Goal: Task Accomplishment & Management: Complete application form

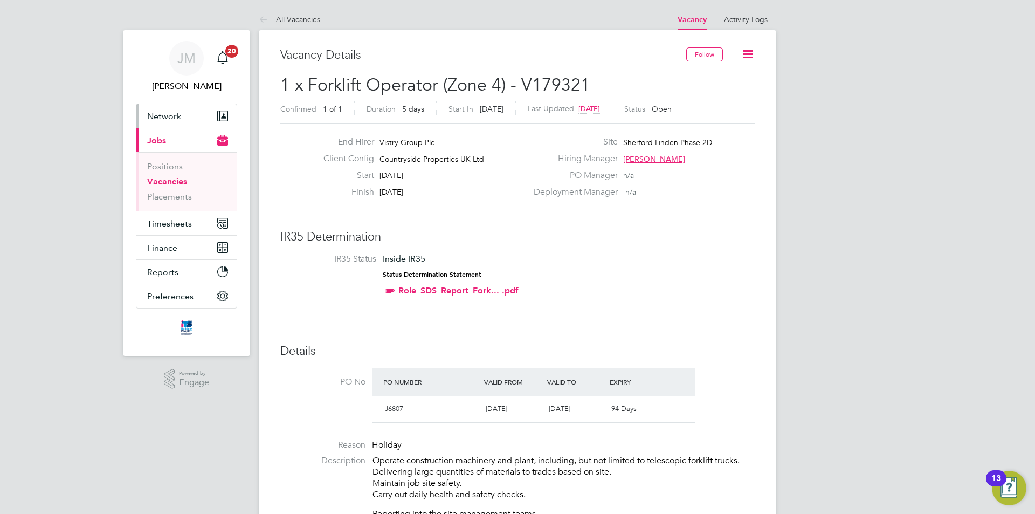
click at [169, 116] on span "Network" at bounding box center [164, 116] width 34 height 10
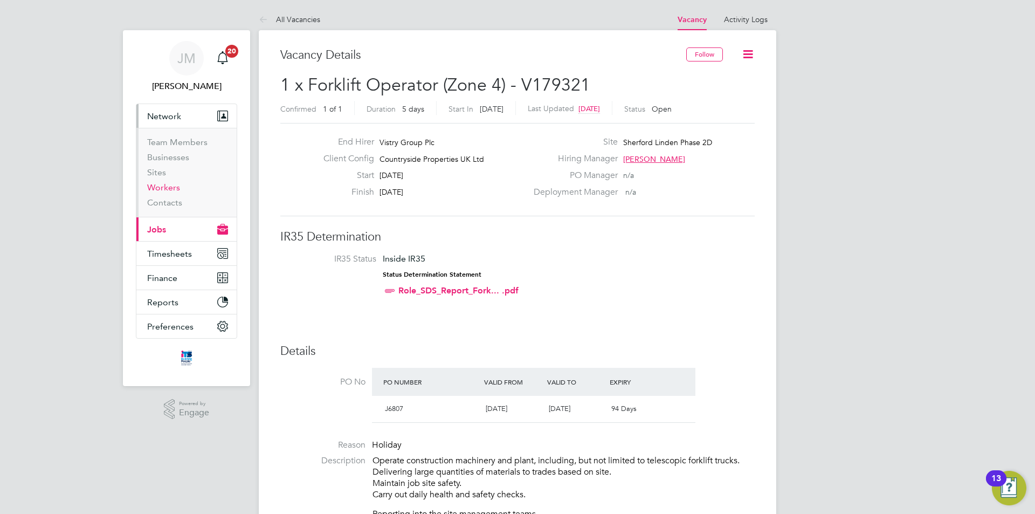
click at [171, 190] on link "Workers" at bounding box center [163, 187] width 33 height 10
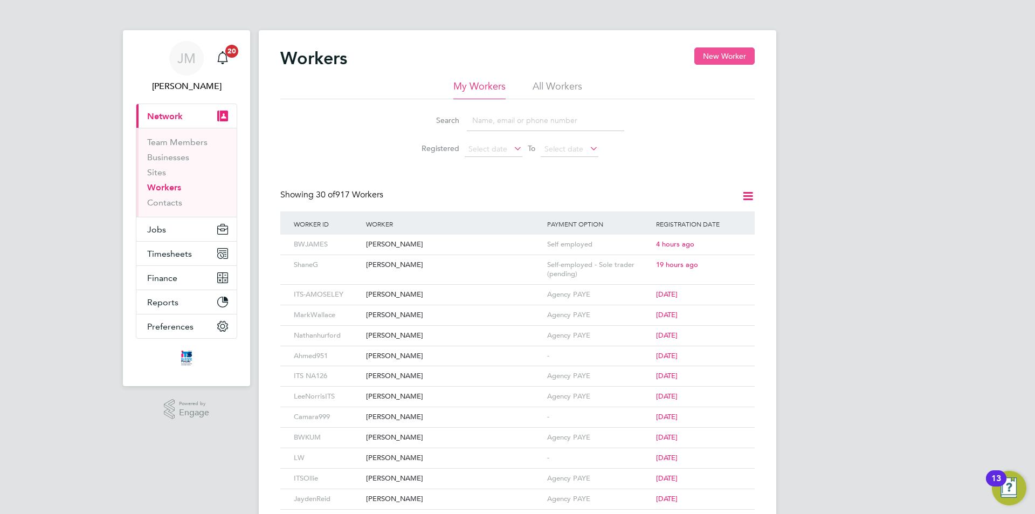
click at [728, 52] on button "New Worker" at bounding box center [725, 55] width 60 height 17
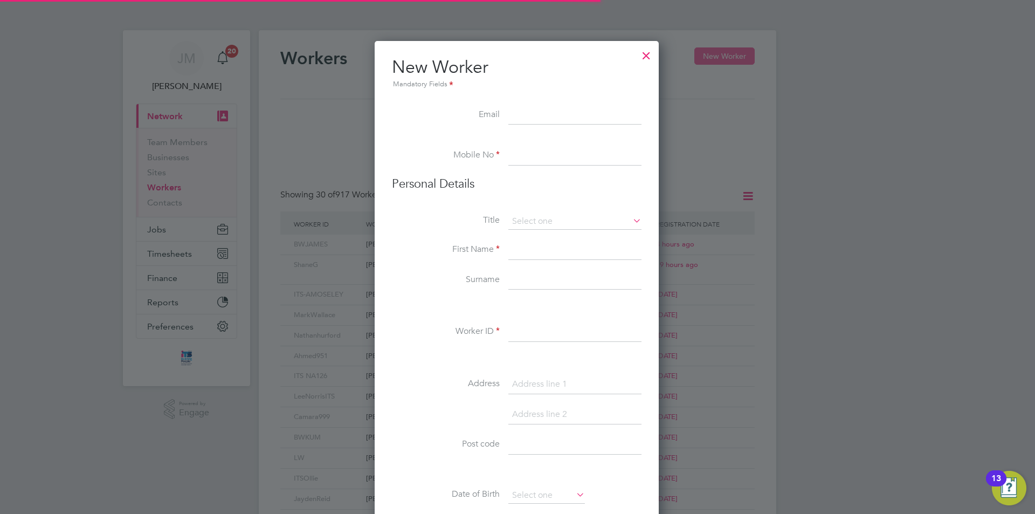
scroll to position [918, 286]
click at [547, 160] on input at bounding box center [575, 155] width 133 height 19
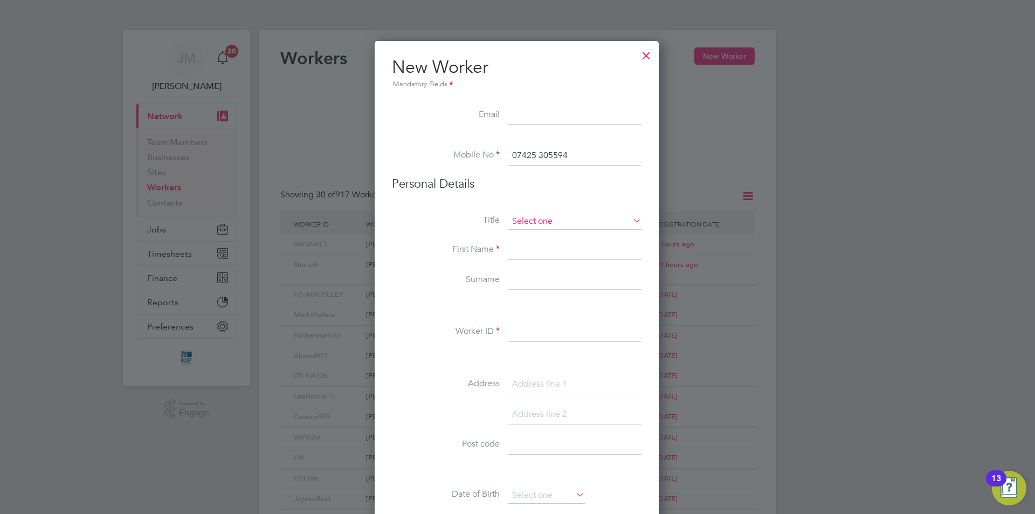
type input "07425 305594"
click at [530, 215] on input at bounding box center [575, 222] width 133 height 16
click at [537, 236] on li "Mr" at bounding box center [575, 237] width 134 height 14
type input "Mr"
click at [537, 249] on input at bounding box center [575, 250] width 133 height 19
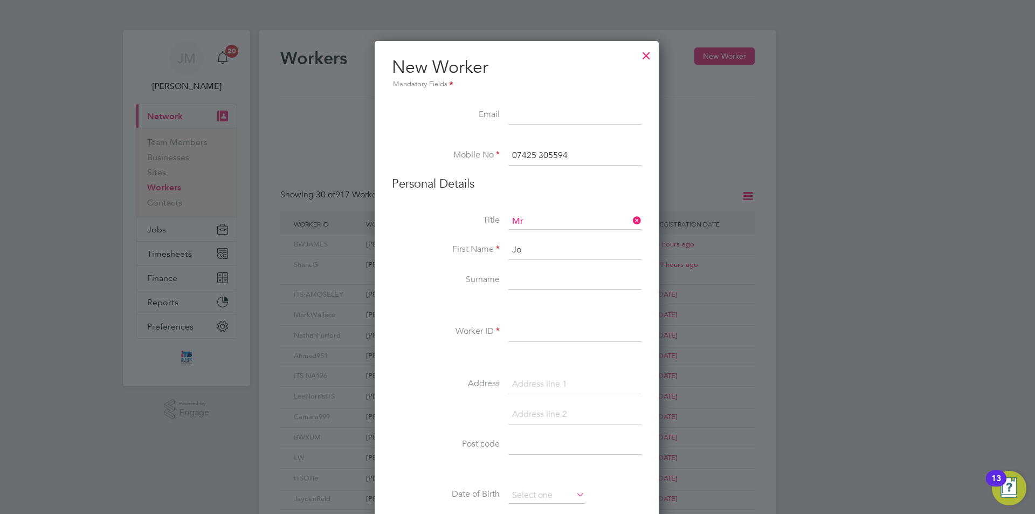
type input "J"
type input "[PERSON_NAME]"
click at [548, 278] on input at bounding box center [575, 280] width 133 height 19
type input "[PERSON_NAME]"
click at [549, 333] on input at bounding box center [575, 332] width 133 height 19
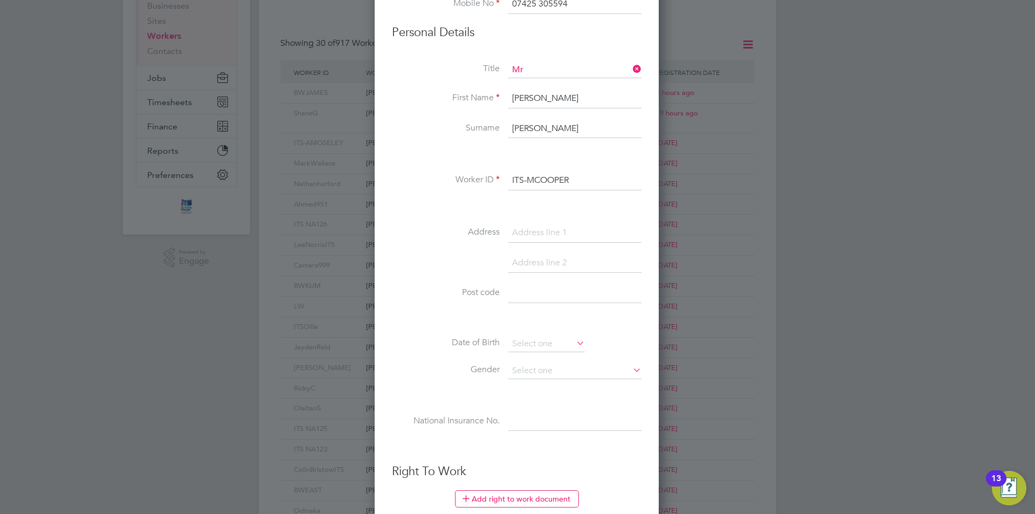
scroll to position [162, 0]
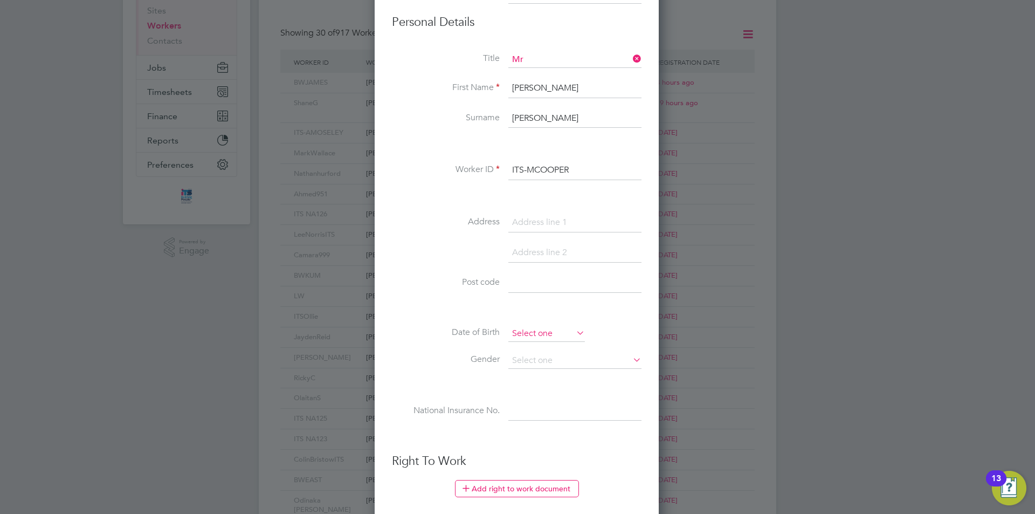
type input "ITS-MCOOPER"
click at [550, 330] on input at bounding box center [547, 334] width 77 height 16
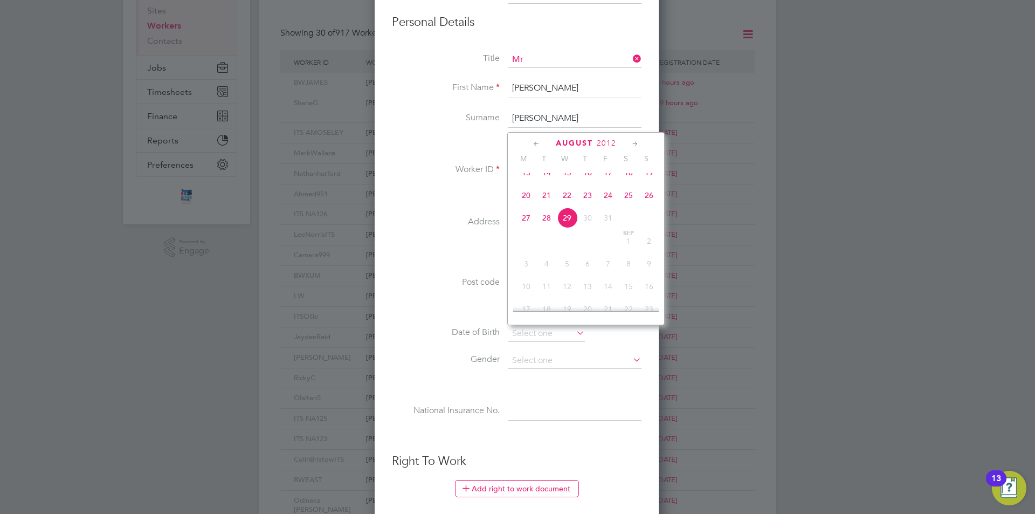
click at [608, 142] on span "2012" at bounding box center [606, 143] width 19 height 9
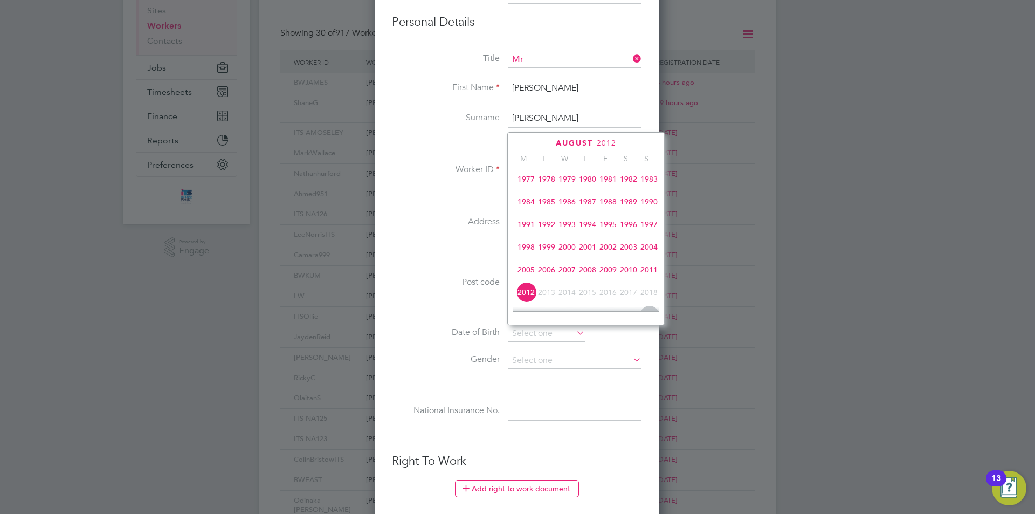
scroll to position [178, 0]
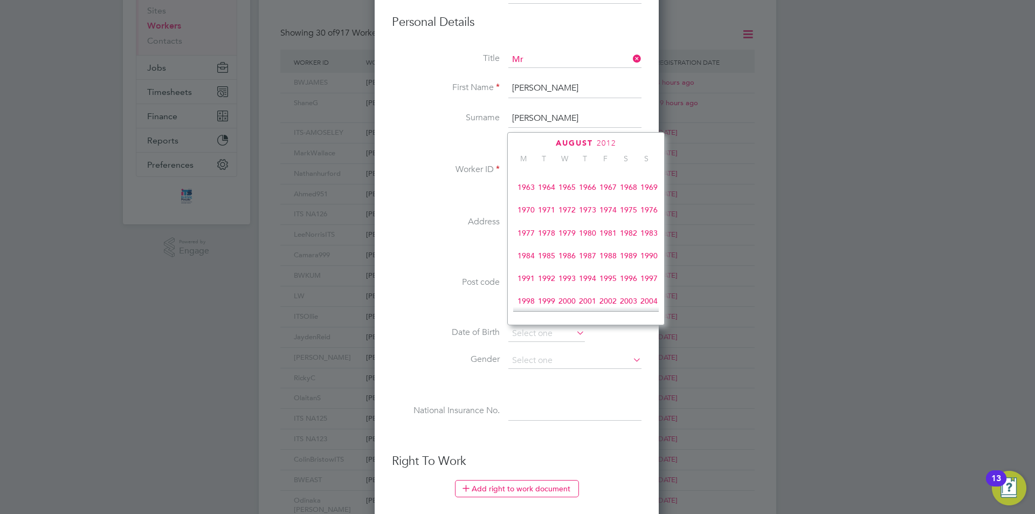
click at [527, 238] on span "1977" at bounding box center [526, 233] width 20 height 20
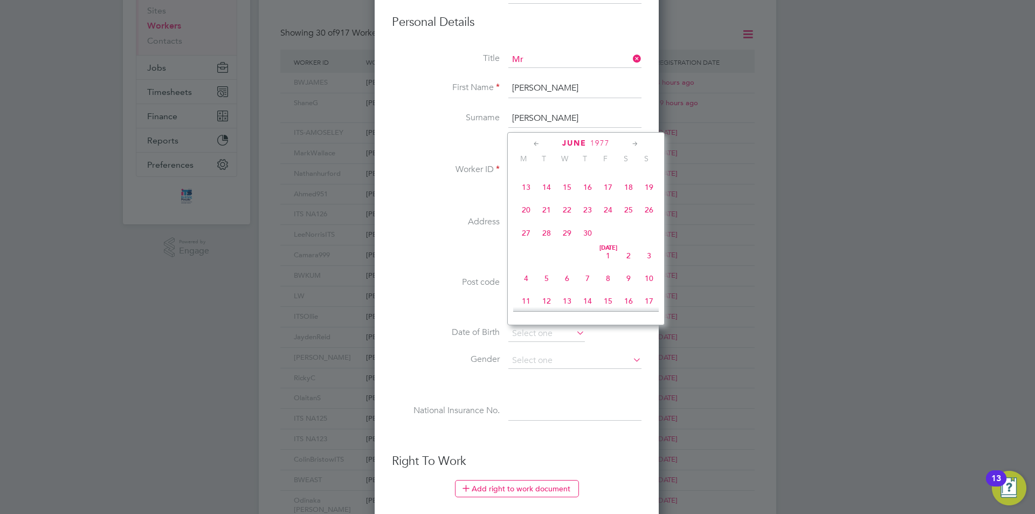
click at [603, 137] on div "[DATE] M T W T F S S [DATE] 2 3 4 5 6 7 8 9 10 11 12 13 14 15 16 17 18 19 20 21…" at bounding box center [585, 228] width 157 height 193
click at [605, 141] on span "1977" at bounding box center [600, 143] width 19 height 9
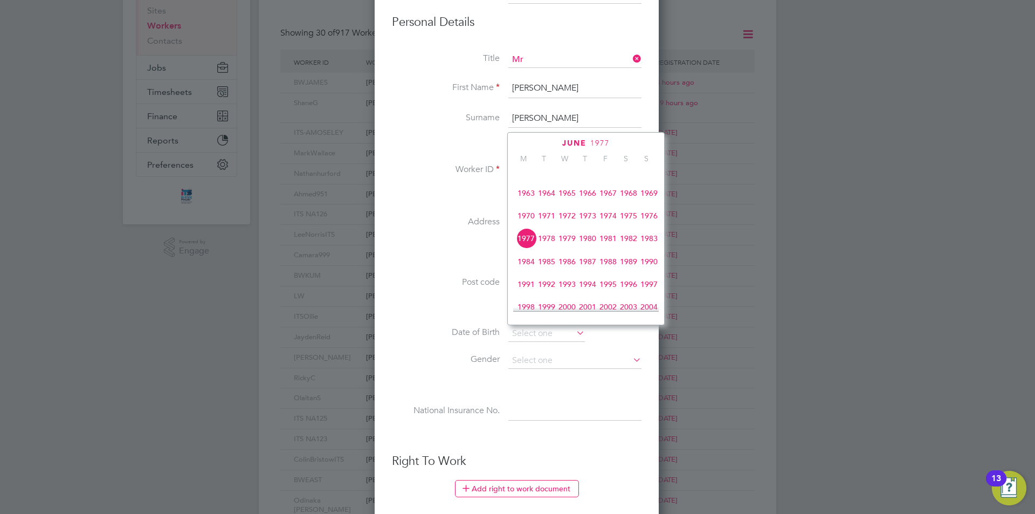
click at [630, 222] on span "1975" at bounding box center [629, 215] width 20 height 20
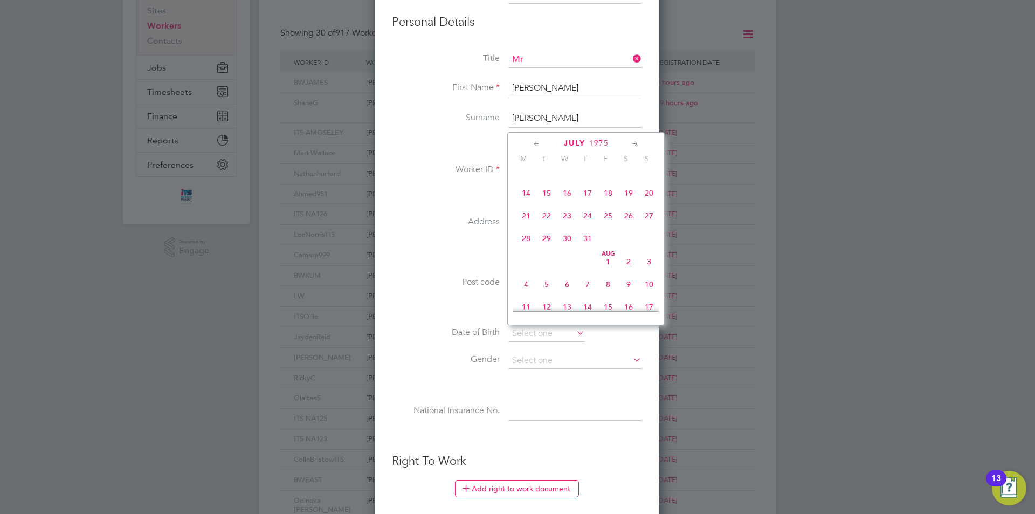
click at [637, 141] on icon at bounding box center [635, 144] width 10 height 12
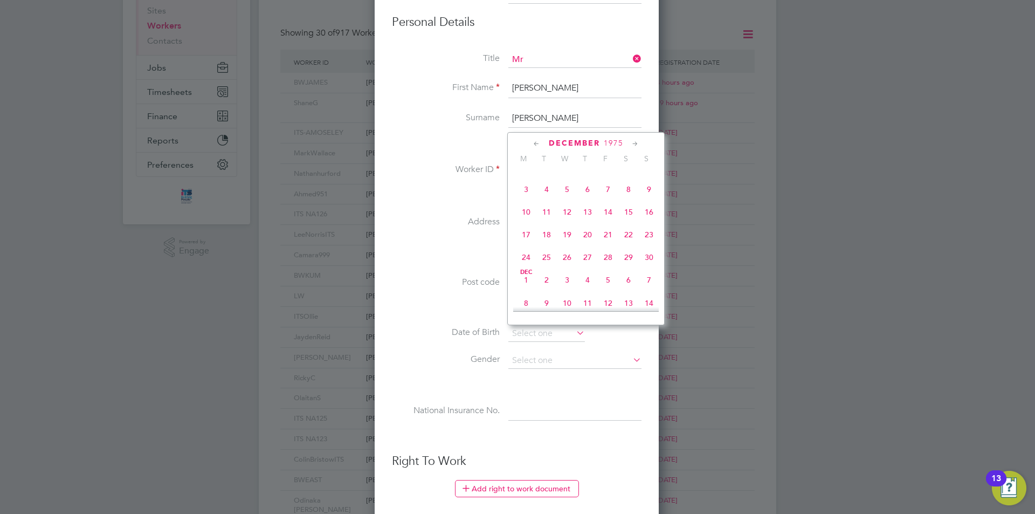
scroll to position [839, 0]
click at [628, 242] on span "27" at bounding box center [629, 232] width 20 height 20
type input "[DATE]"
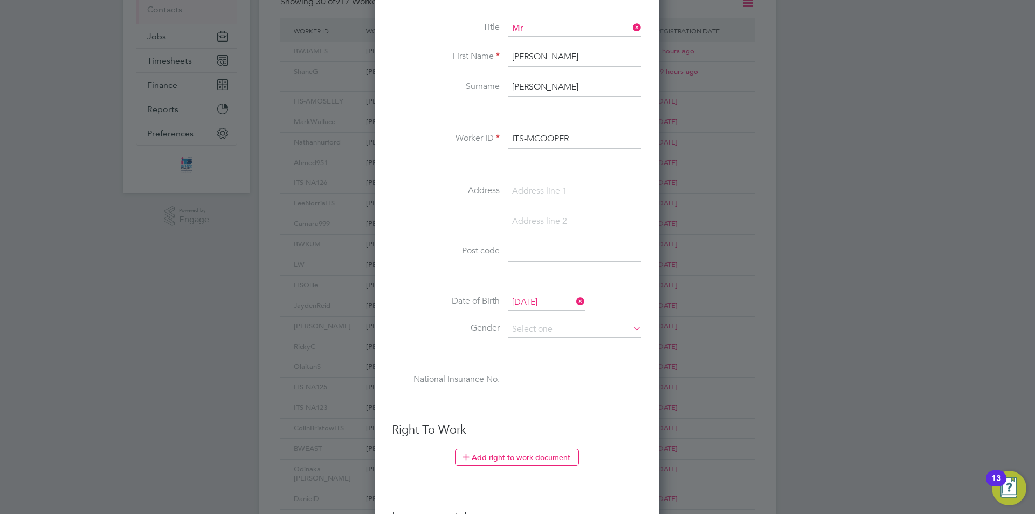
scroll to position [216, 0]
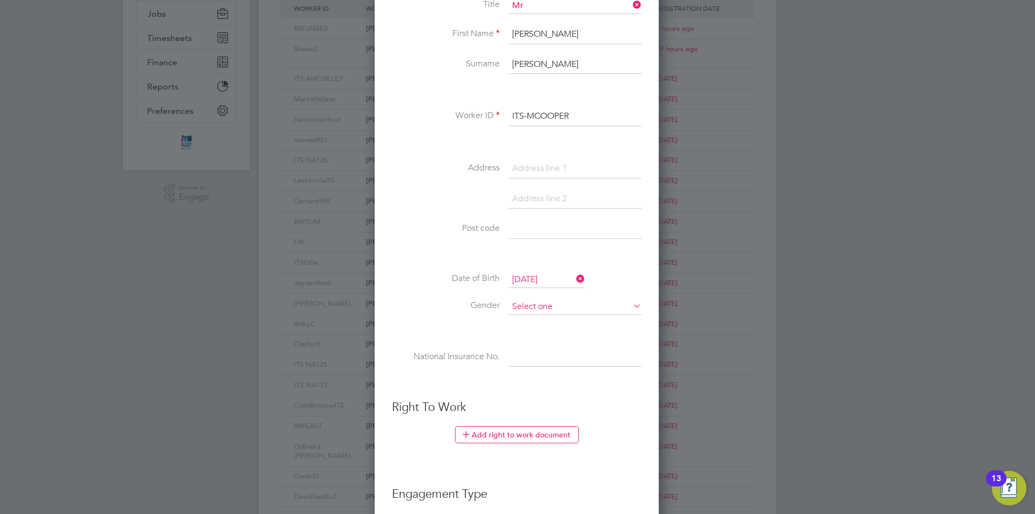
click at [586, 306] on input at bounding box center [575, 307] width 133 height 16
click at [530, 320] on li "[DEMOGRAPHIC_DATA]" at bounding box center [575, 322] width 134 height 14
type input "[DEMOGRAPHIC_DATA]"
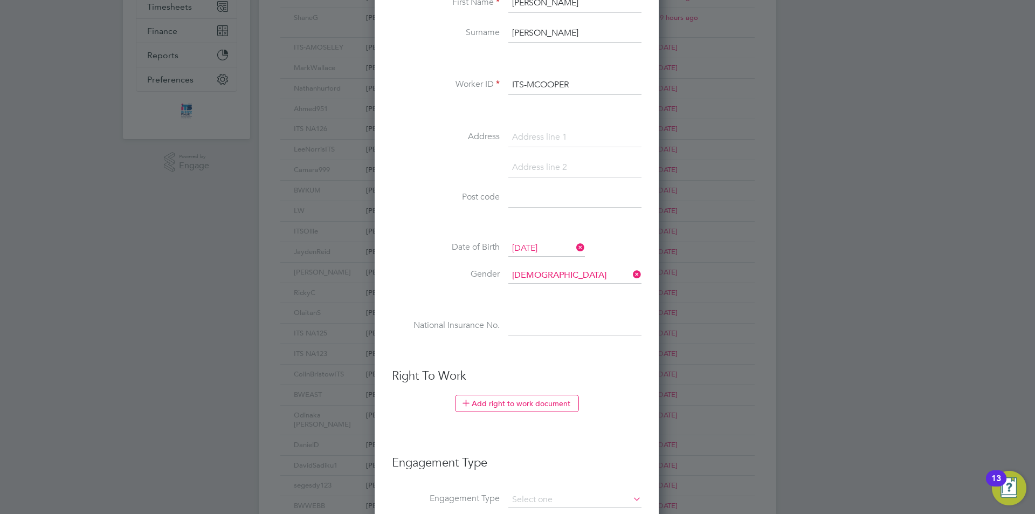
scroll to position [270, 0]
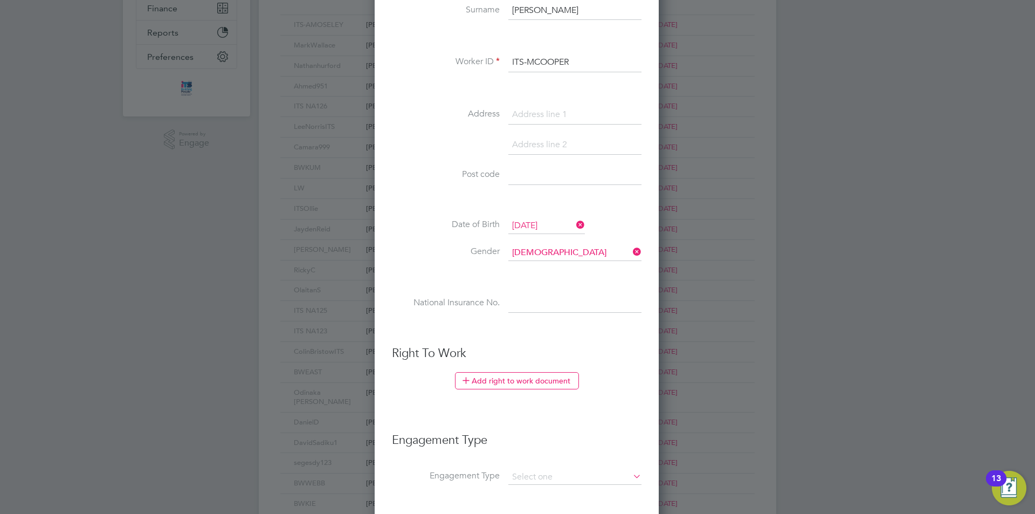
click at [546, 300] on input at bounding box center [575, 303] width 133 height 19
click at [560, 305] on input at bounding box center [575, 303] width 133 height 19
paste input "JE167059D"
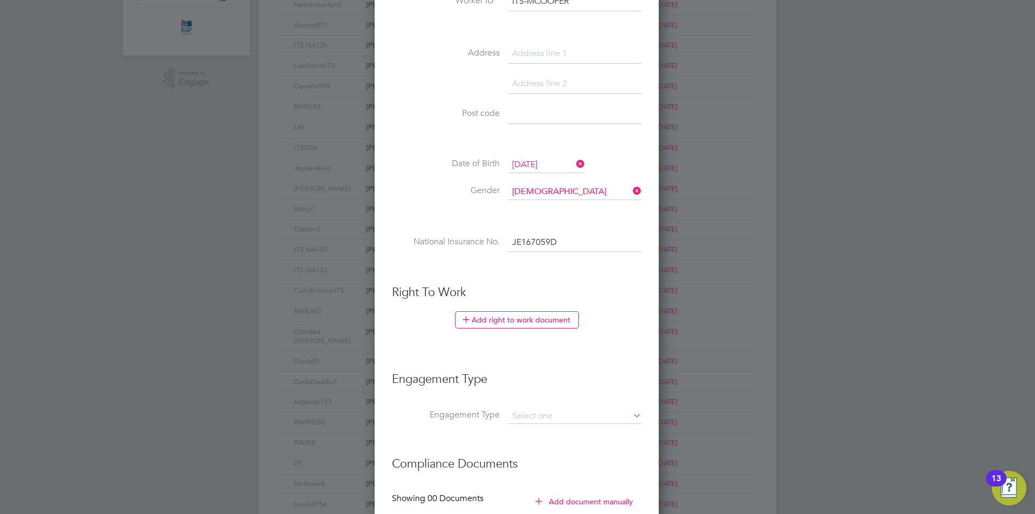
scroll to position [378, 0]
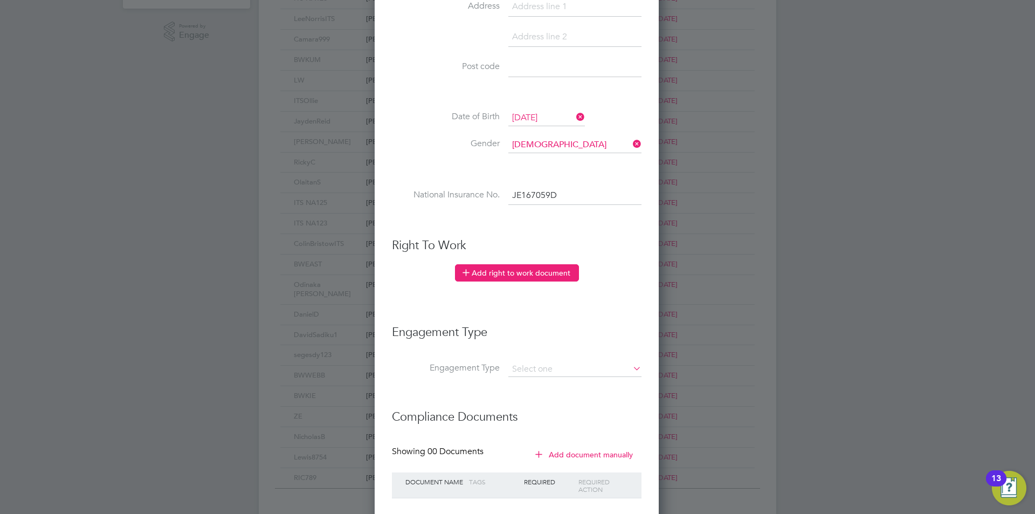
type input "JE 16 70 59 D"
click at [547, 273] on button "Add right to work document" at bounding box center [517, 272] width 124 height 17
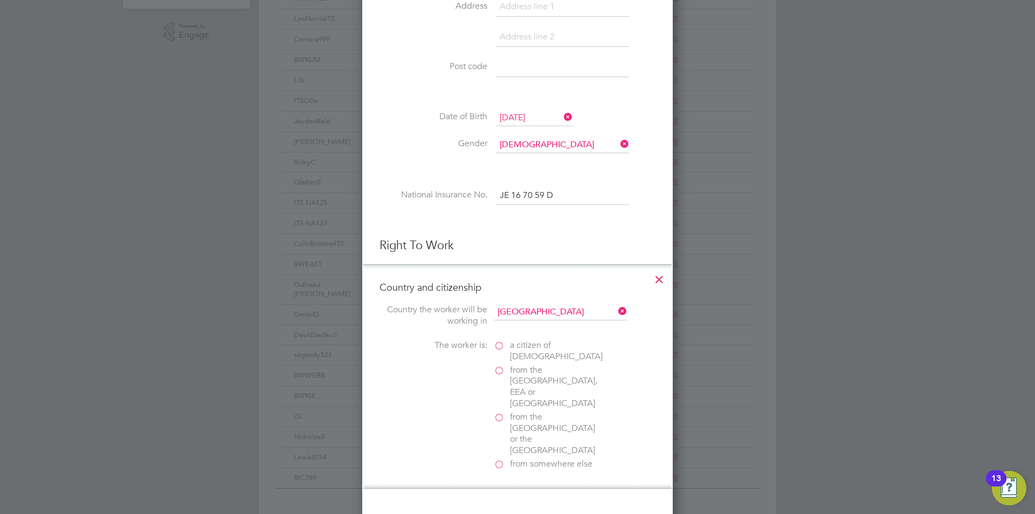
scroll to position [431, 0]
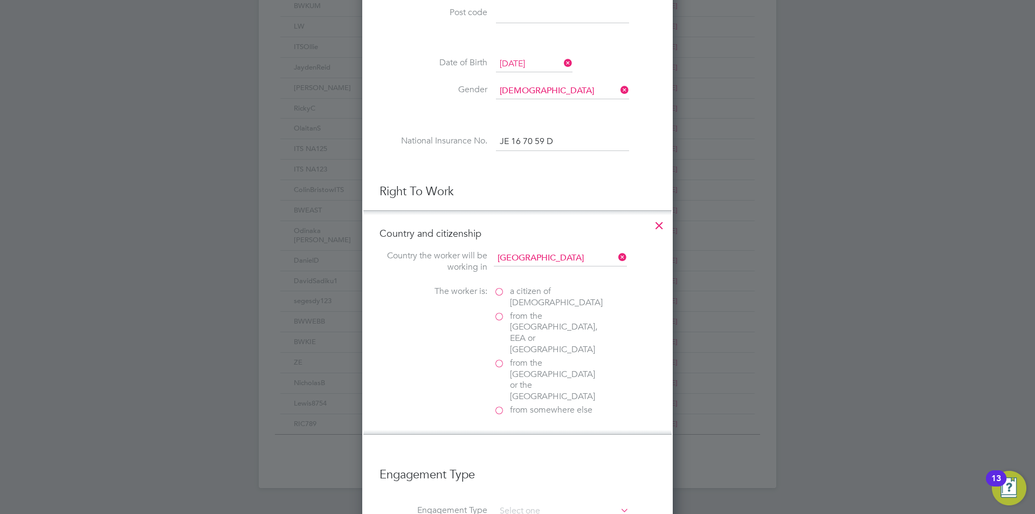
click at [499, 294] on label "a citizen of [DEMOGRAPHIC_DATA]" at bounding box center [548, 297] width 108 height 23
click at [0, 0] on input "a citizen of [DEMOGRAPHIC_DATA]" at bounding box center [0, 0] width 0 height 0
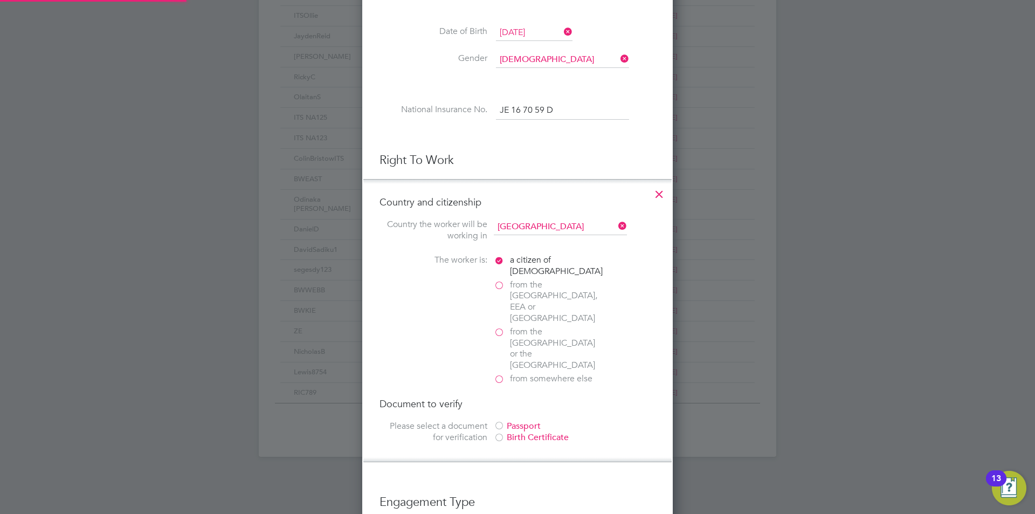
scroll to position [485, 0]
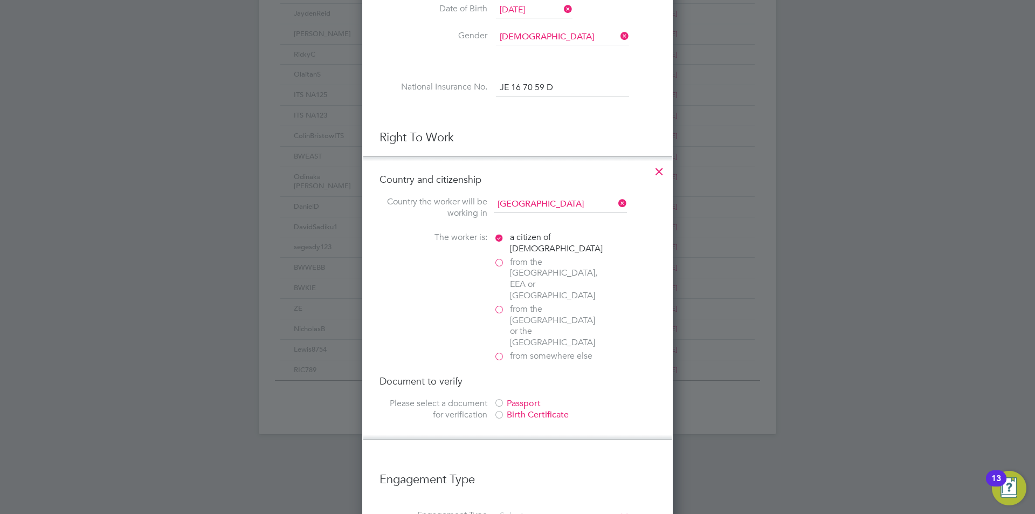
click at [502, 399] on div at bounding box center [499, 404] width 11 height 11
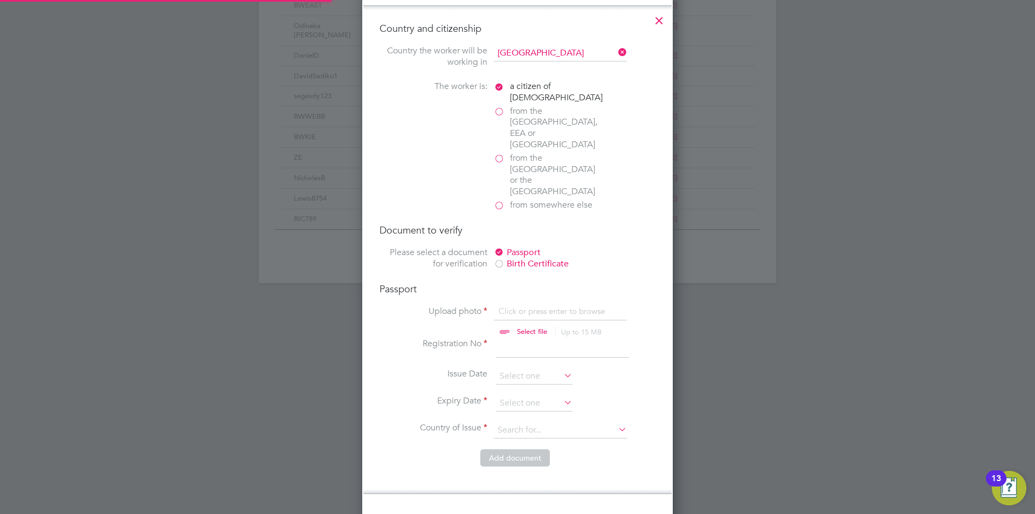
scroll to position [647, 0]
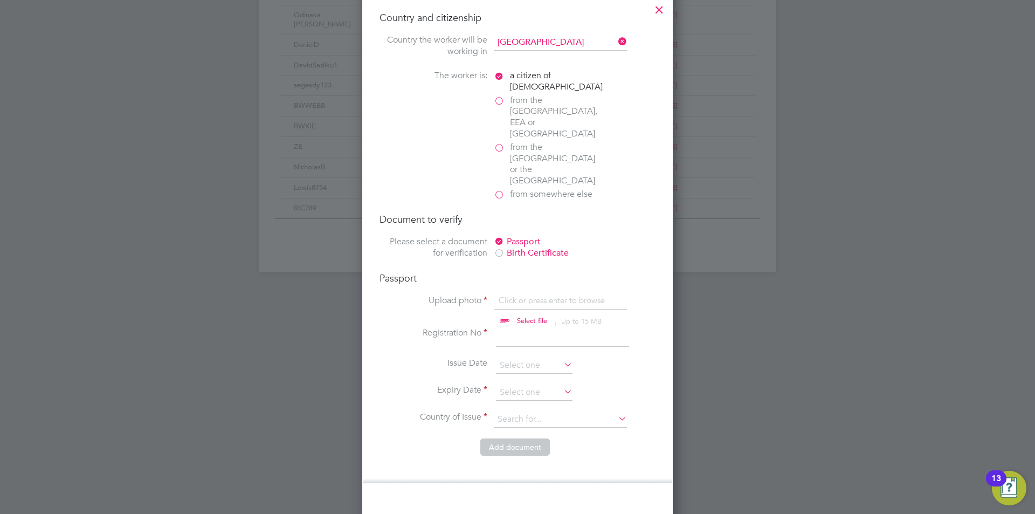
click at [561, 295] on input "file" at bounding box center [542, 311] width 169 height 32
type input "C:\fakepath\[PERSON_NAME] Passport Exp. Jan 33.PDF"
click at [533, 327] on input at bounding box center [562, 336] width 133 height 19
click at [547, 327] on input at bounding box center [562, 336] width 133 height 19
type input "137208289"
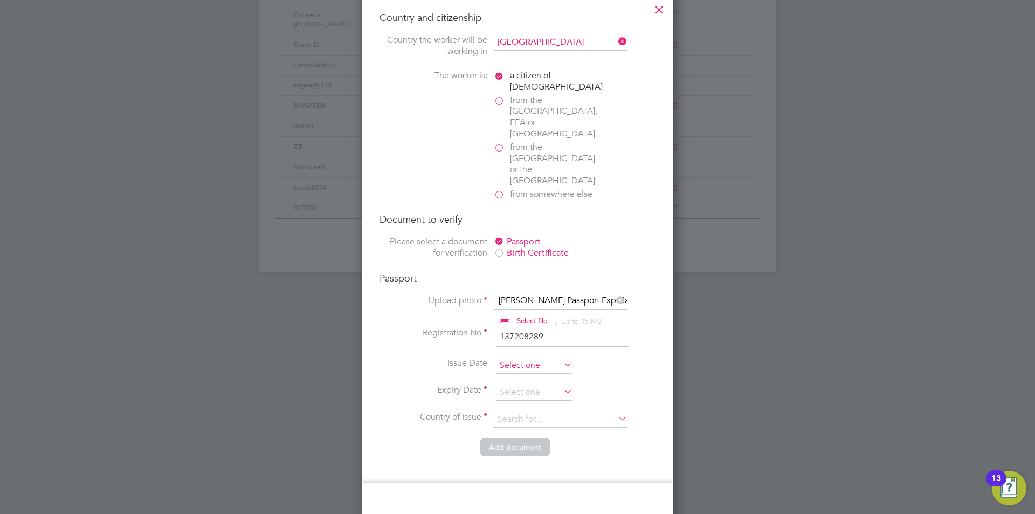
click at [535, 358] on input at bounding box center [534, 366] width 77 height 16
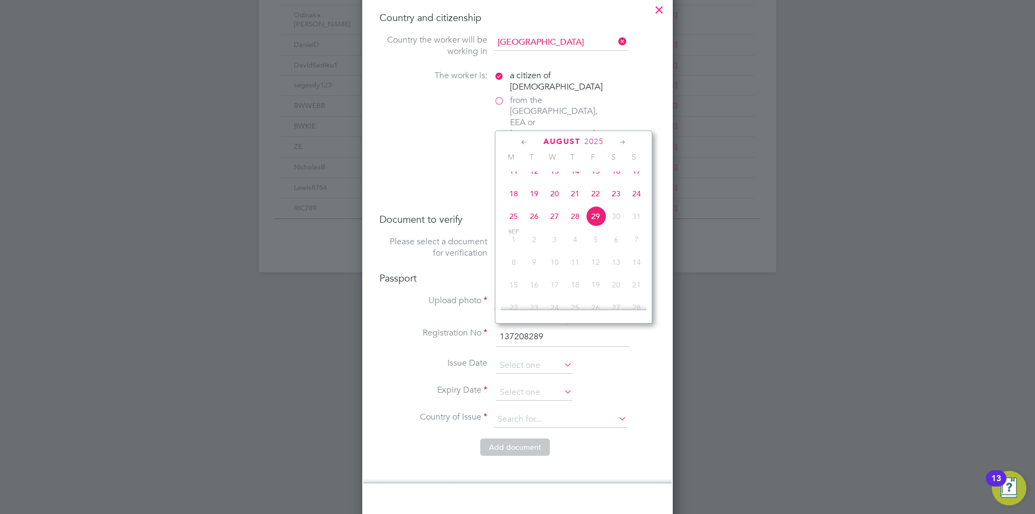
click at [526, 140] on icon at bounding box center [524, 142] width 10 height 12
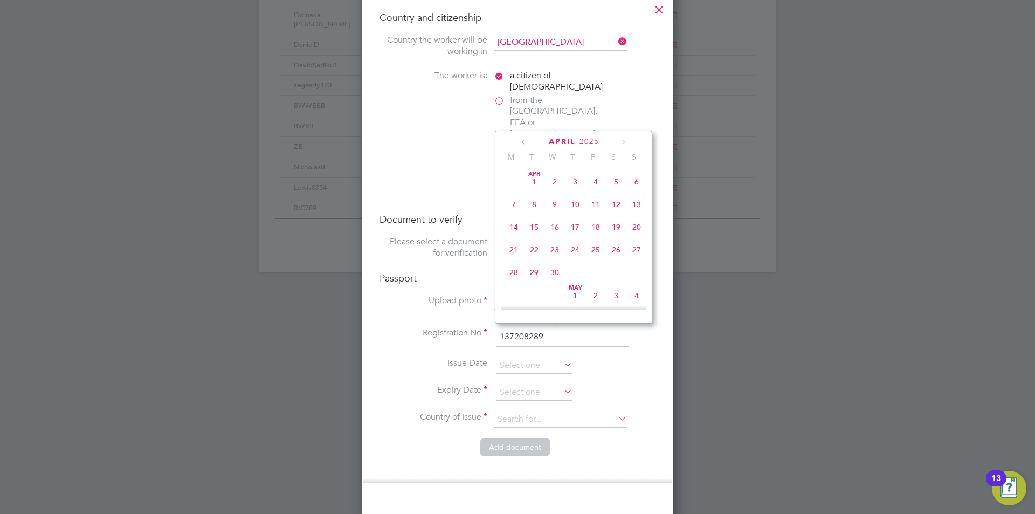
click at [526, 140] on icon at bounding box center [524, 142] width 10 height 12
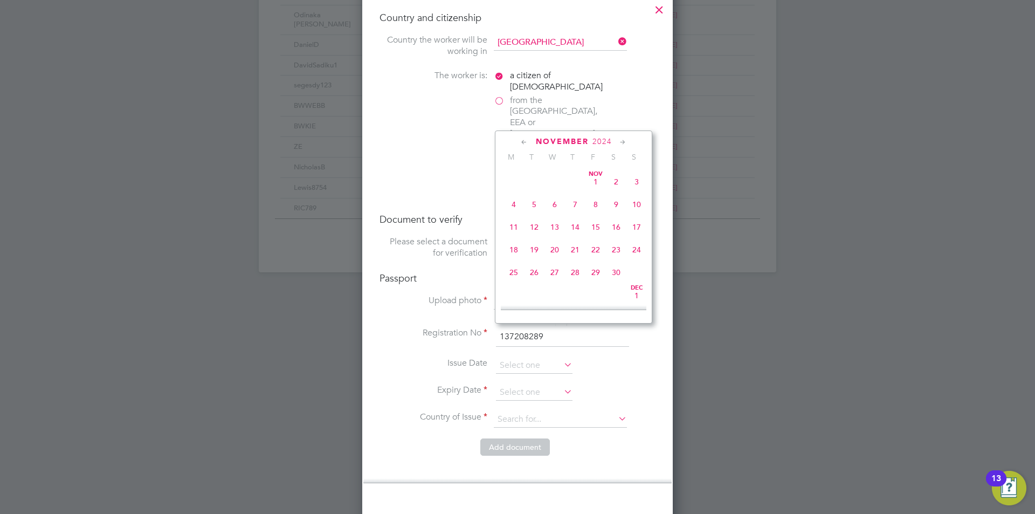
click at [526, 140] on icon at bounding box center [524, 142] width 10 height 12
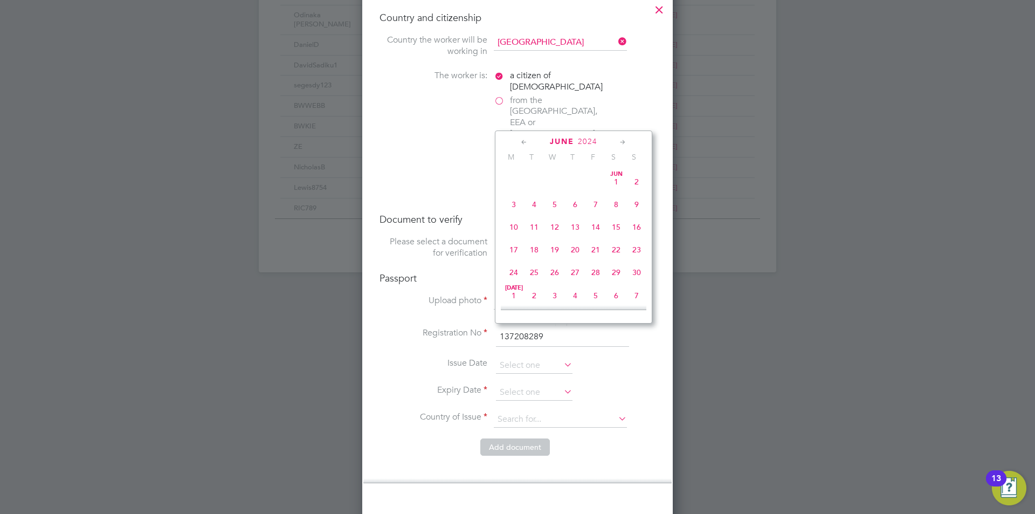
click at [526, 140] on icon at bounding box center [524, 142] width 10 height 12
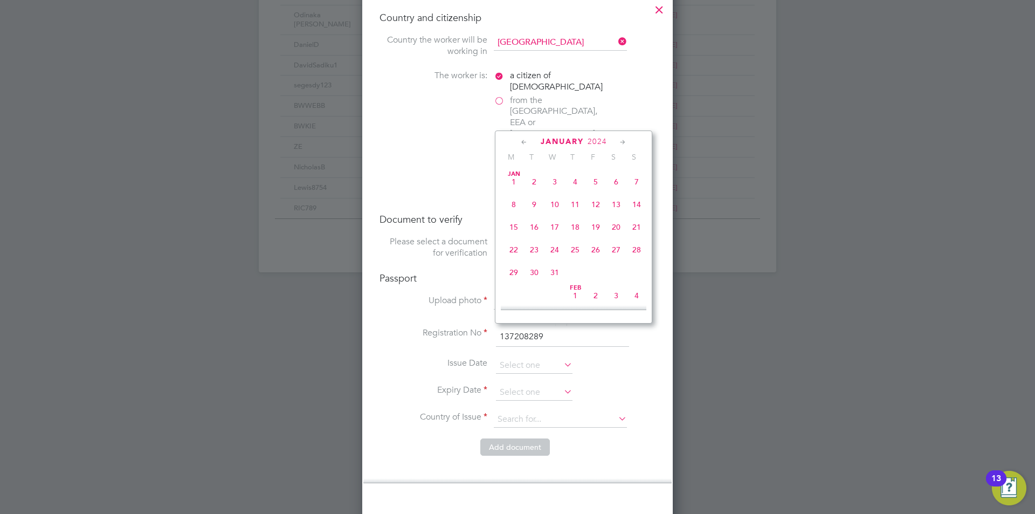
click at [526, 140] on icon at bounding box center [524, 142] width 10 height 12
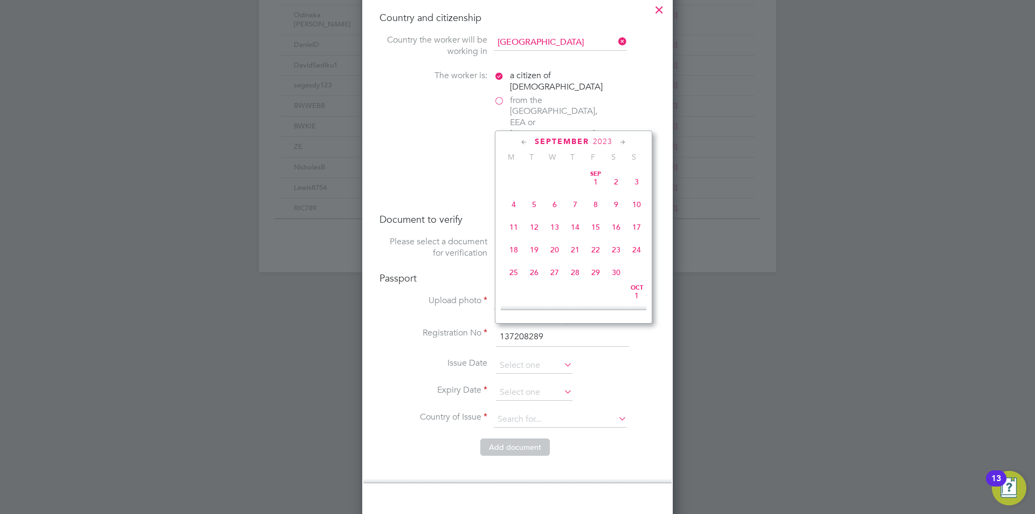
click at [526, 140] on icon at bounding box center [524, 142] width 10 height 12
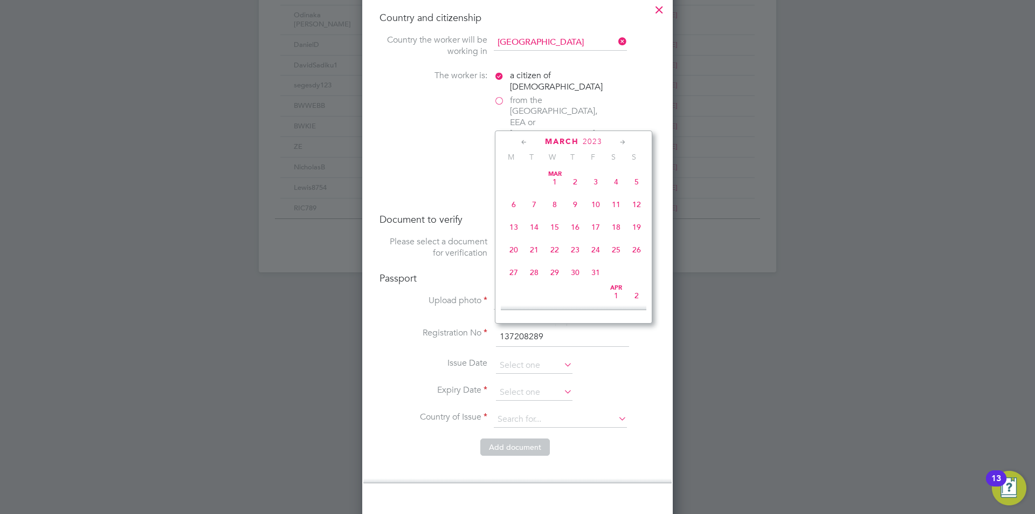
click at [526, 140] on icon at bounding box center [524, 142] width 10 height 12
click at [536, 250] on span "17" at bounding box center [534, 249] width 20 height 20
type input "[DATE]"
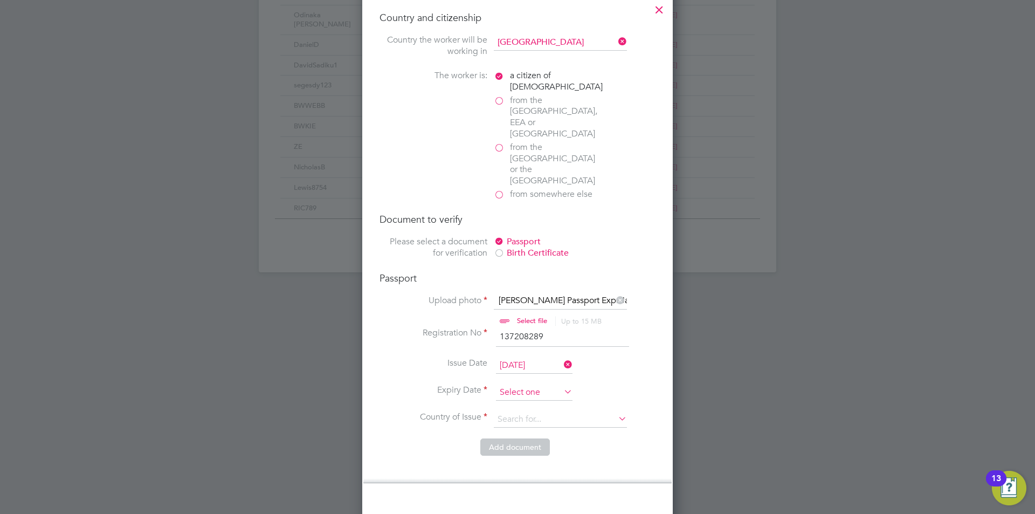
click at [540, 385] on input at bounding box center [534, 393] width 77 height 16
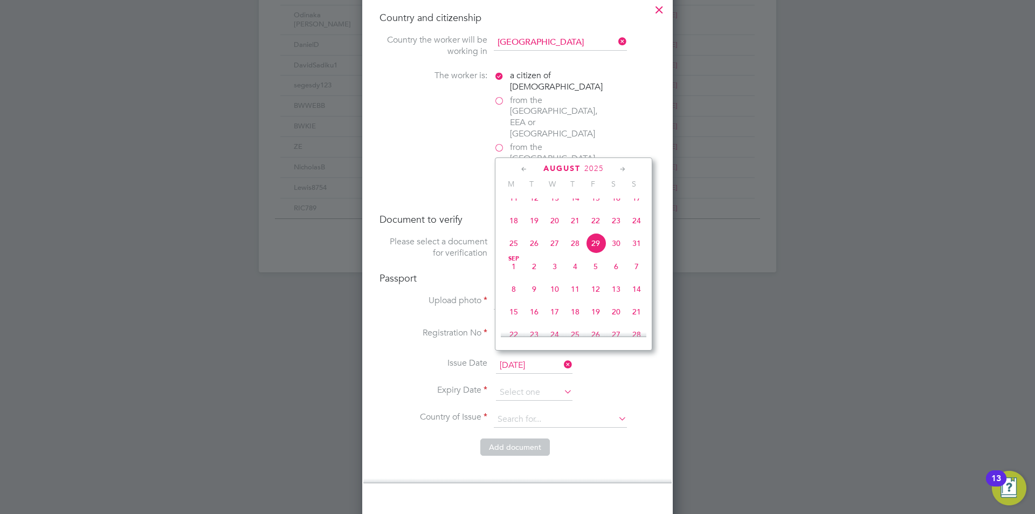
click at [603, 168] on span "2025" at bounding box center [594, 168] width 19 height 9
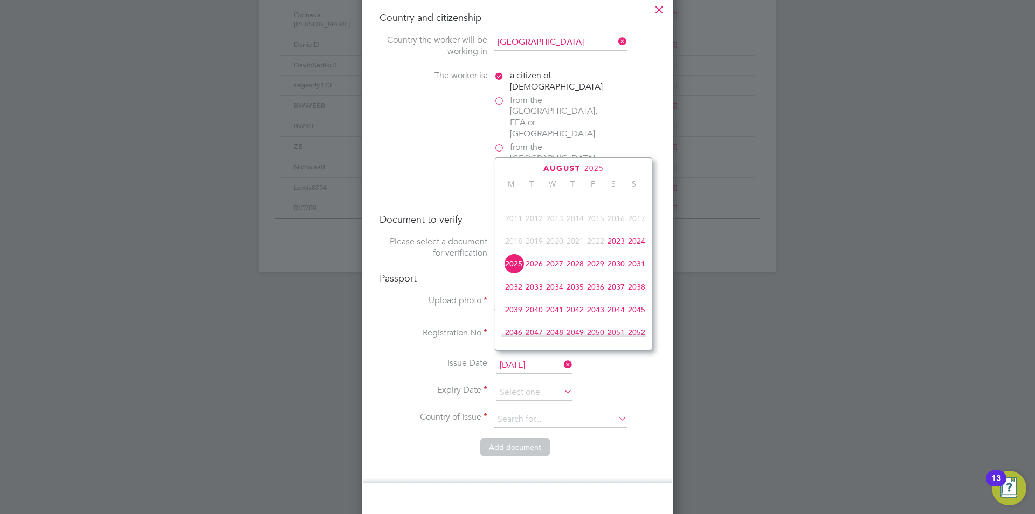
click at [536, 296] on span "2033" at bounding box center [534, 287] width 20 height 20
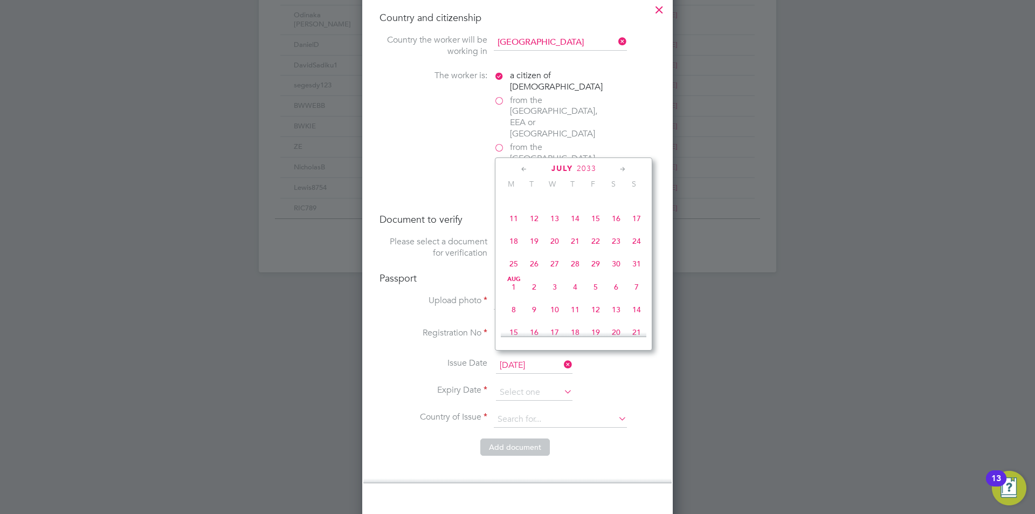
click at [523, 168] on icon at bounding box center [524, 169] width 10 height 12
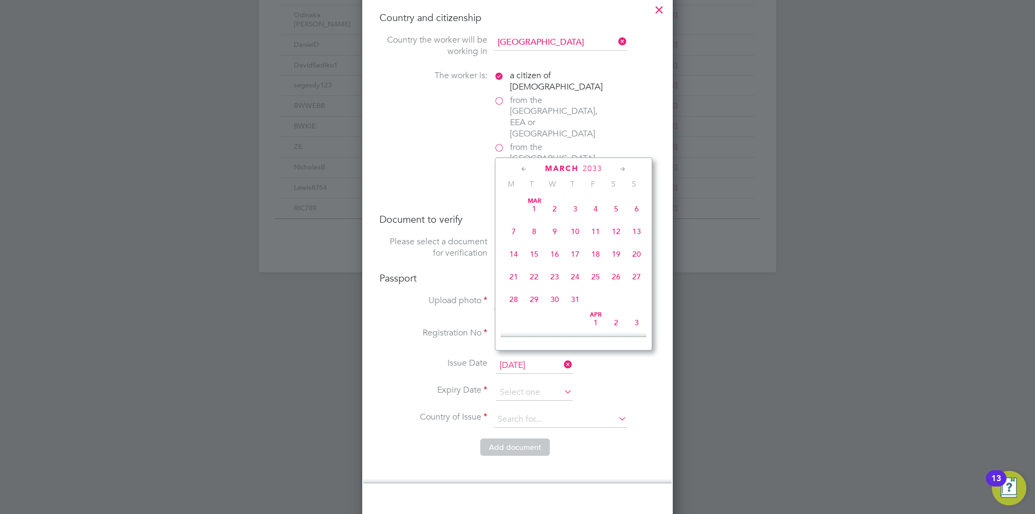
click at [523, 168] on icon at bounding box center [524, 169] width 10 height 12
click at [514, 276] on span "17" at bounding box center [514, 276] width 20 height 20
type input "[DATE]"
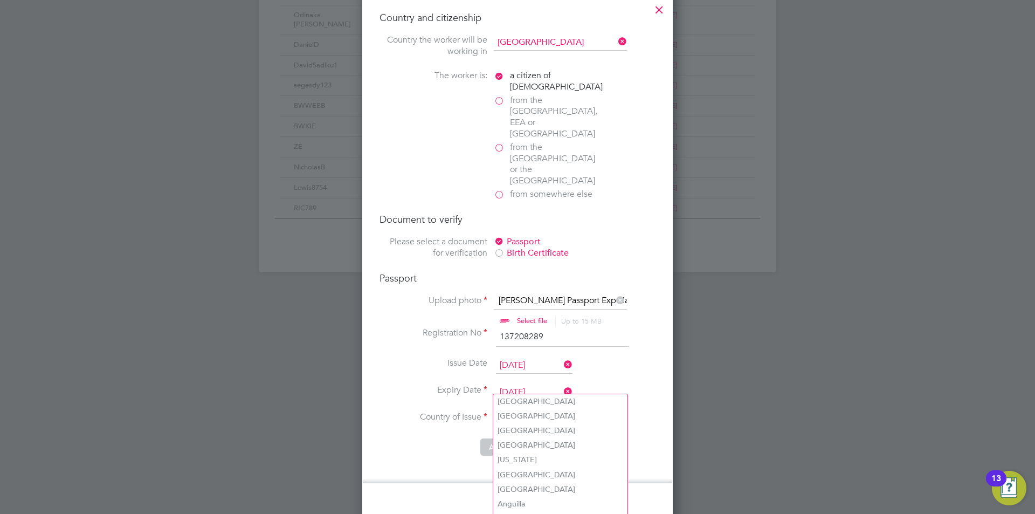
click at [531, 411] on input at bounding box center [560, 419] width 133 height 16
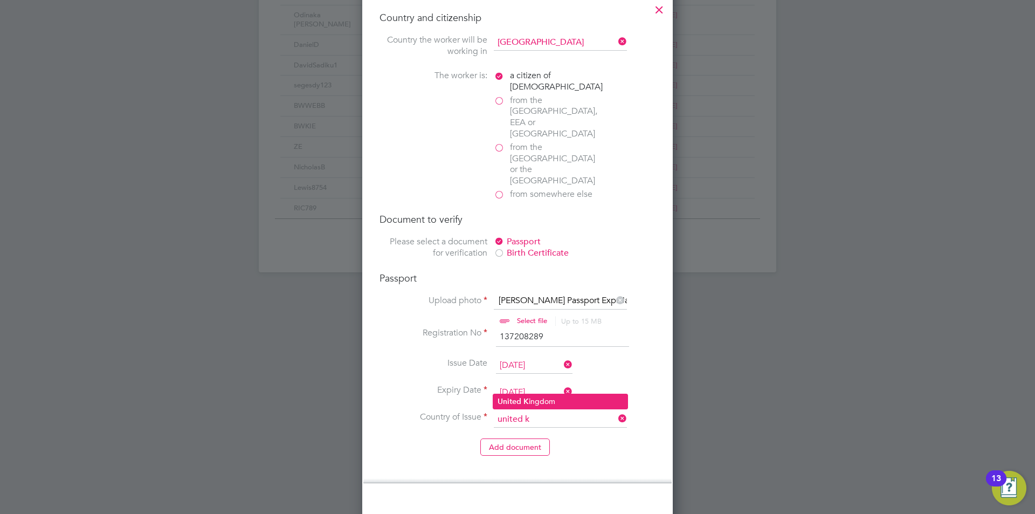
click at [539, 398] on li "United K ingdom" at bounding box center [560, 401] width 134 height 15
type input "[GEOGRAPHIC_DATA]"
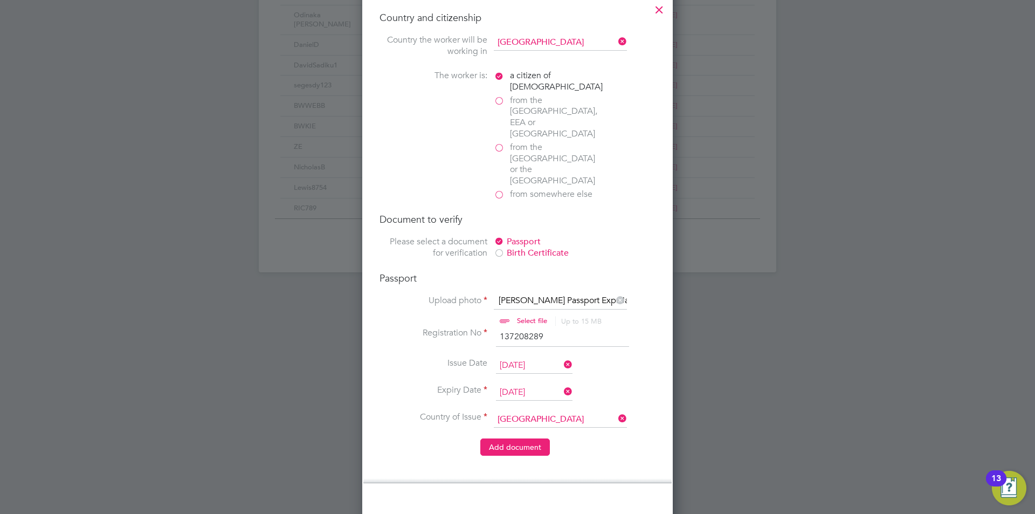
click at [505, 438] on button "Add document" at bounding box center [516, 446] width 70 height 17
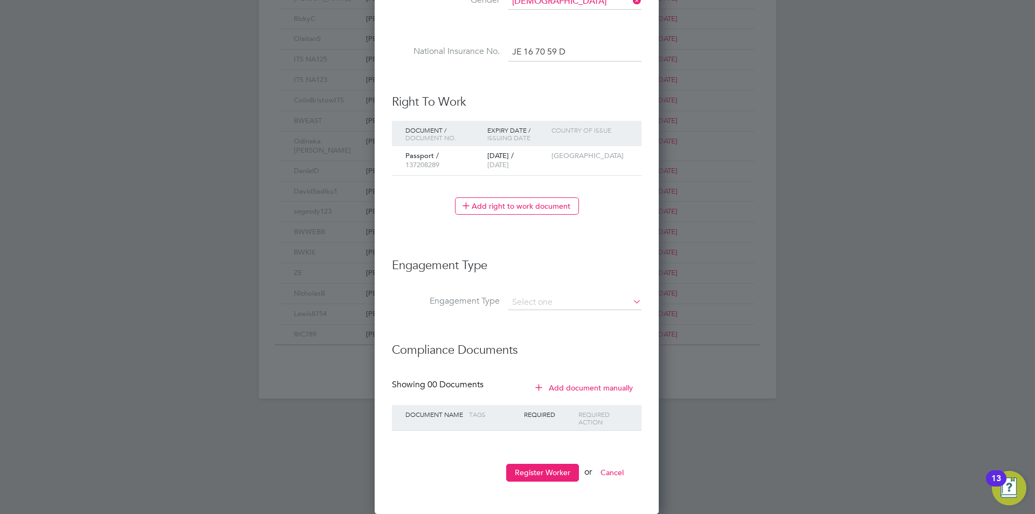
scroll to position [994, 286]
click at [552, 472] on button "Register Worker" at bounding box center [542, 472] width 73 height 17
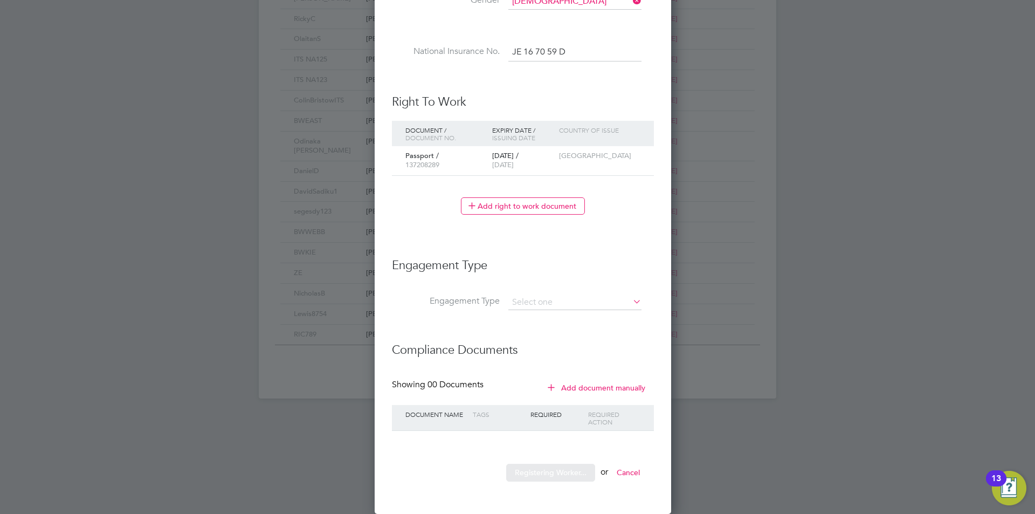
scroll to position [0, 0]
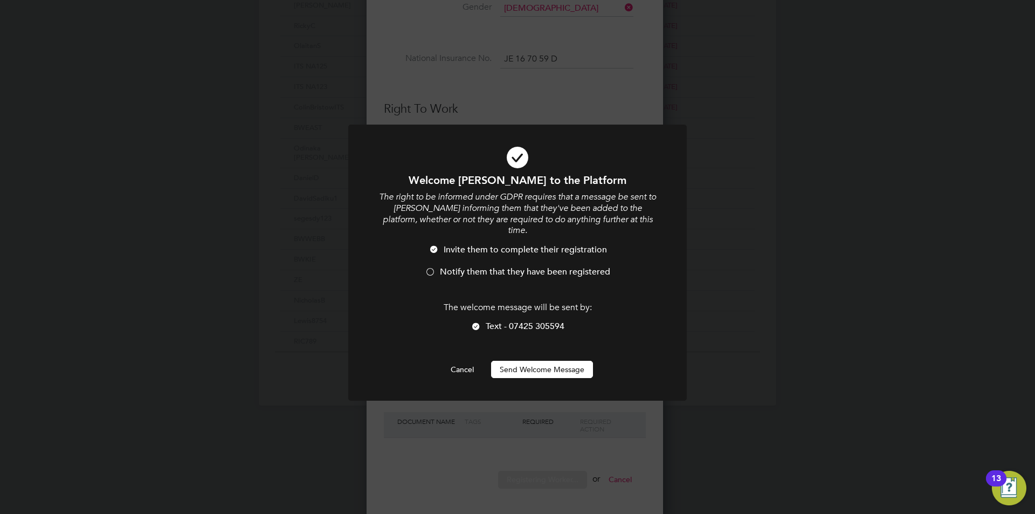
click at [438, 266] on li "Notify them that they have been registered" at bounding box center [518, 277] width 280 height 22
click at [550, 361] on button "Send Welcome Message" at bounding box center [542, 369] width 102 height 17
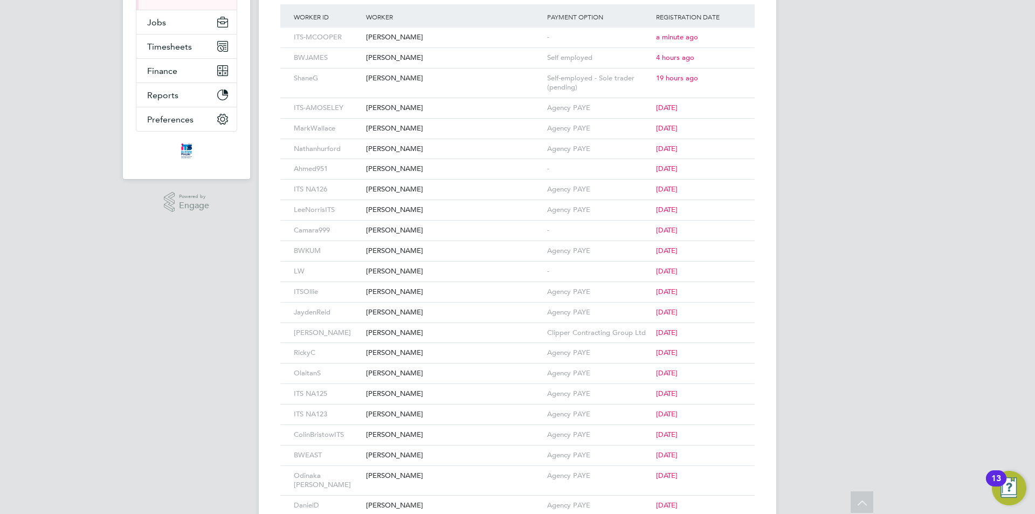
scroll to position [0, 0]
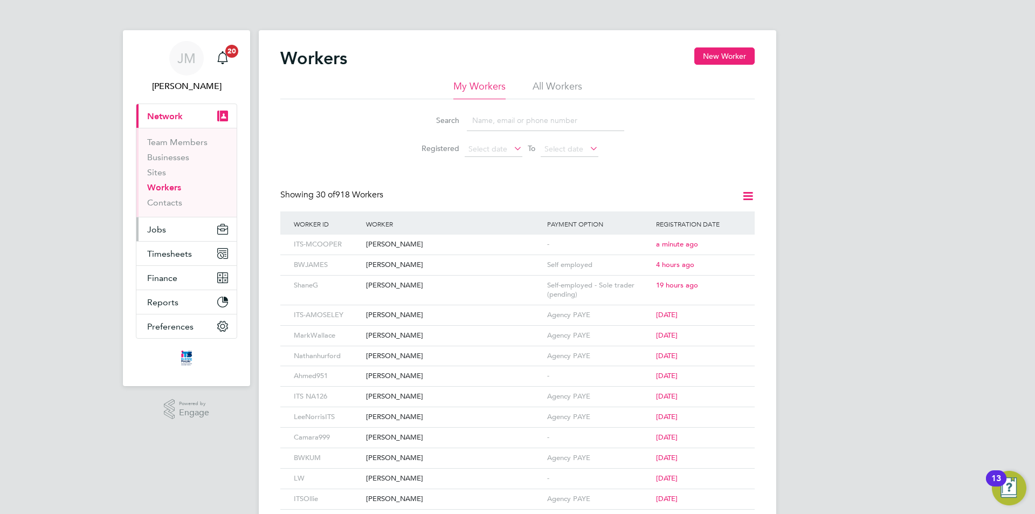
click at [176, 229] on button "Jobs" at bounding box center [186, 229] width 100 height 24
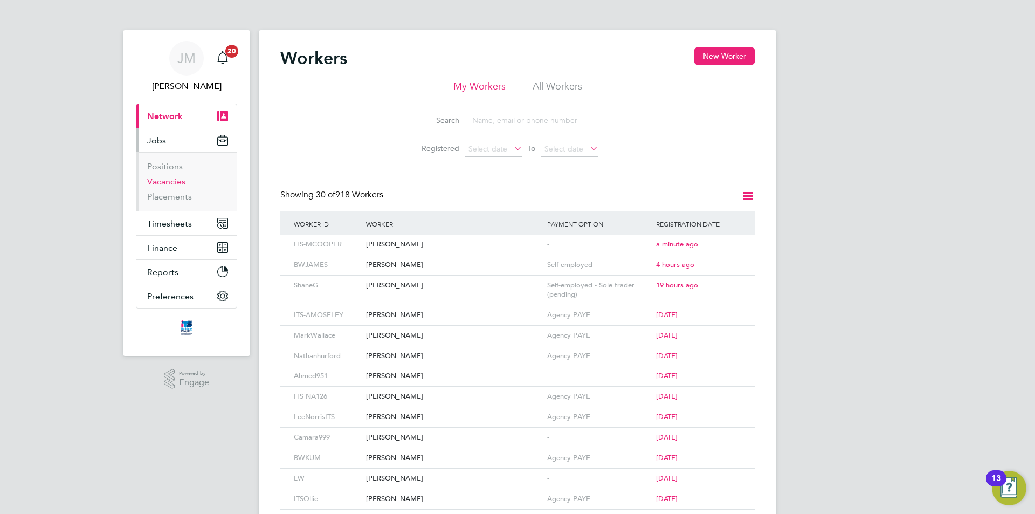
click at [177, 183] on link "Vacancies" at bounding box center [166, 181] width 38 height 10
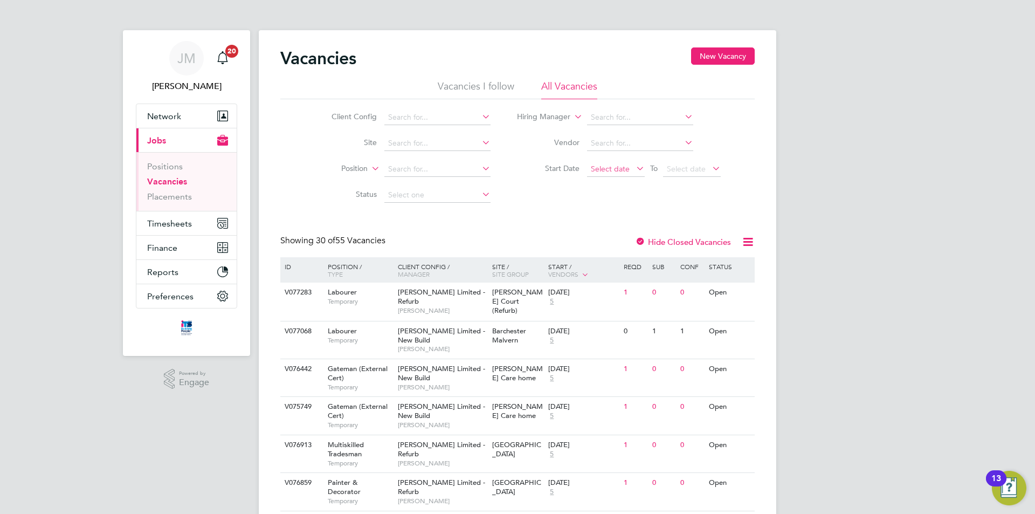
click at [619, 169] on span "Select date" at bounding box center [610, 169] width 39 height 10
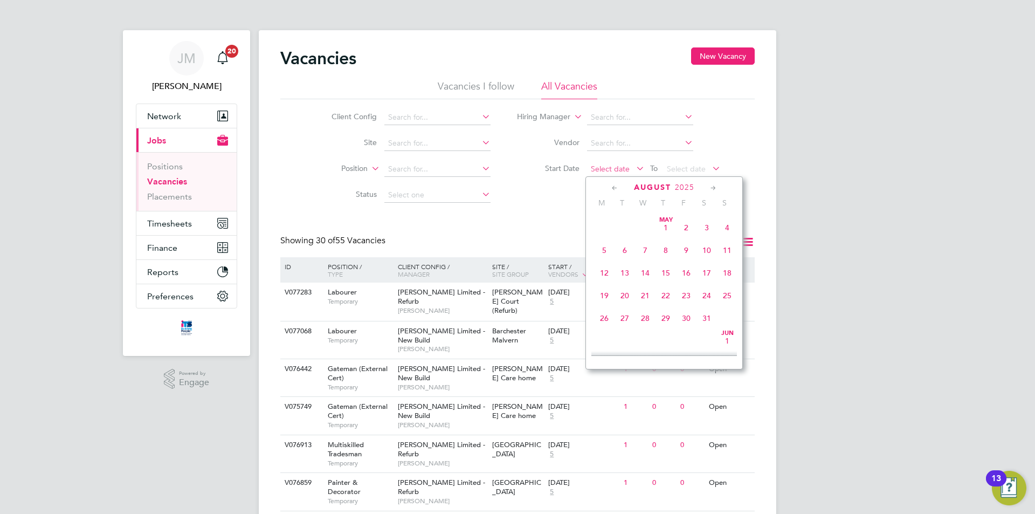
scroll to position [420, 0]
click at [607, 293] on span "[DATE]" at bounding box center [604, 285] width 20 height 20
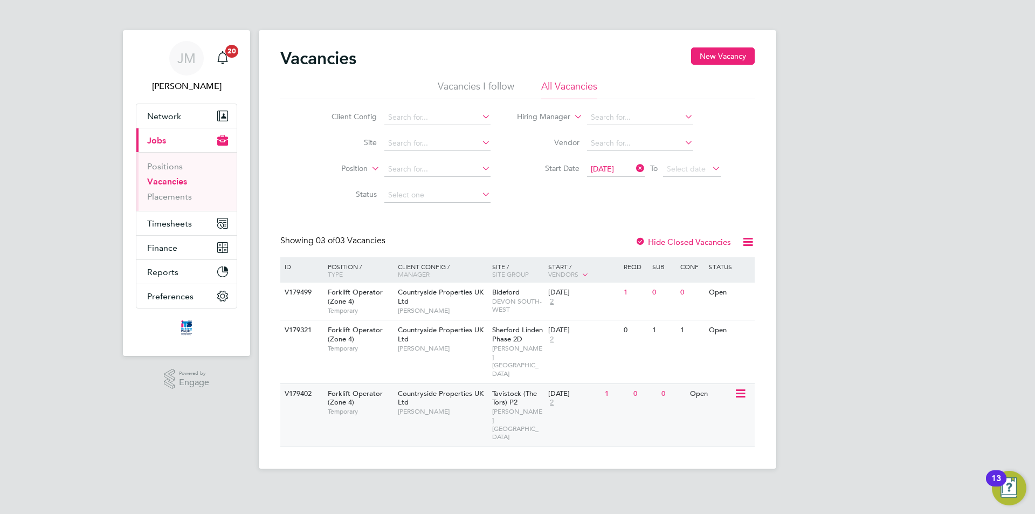
click at [743, 387] on icon at bounding box center [740, 393] width 11 height 13
click at [460, 389] on span "Countryside Properties UK Ltd" at bounding box center [441, 398] width 86 height 18
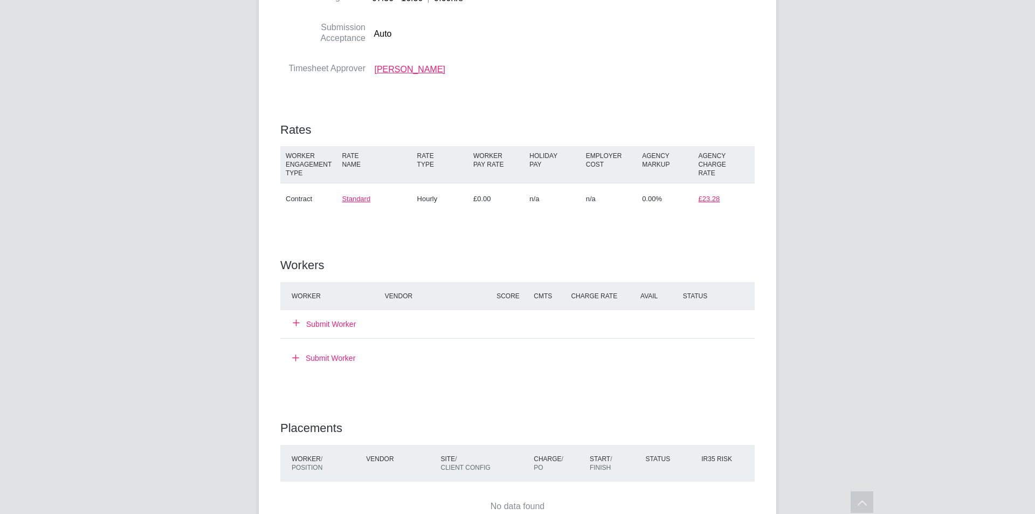
scroll to position [701, 0]
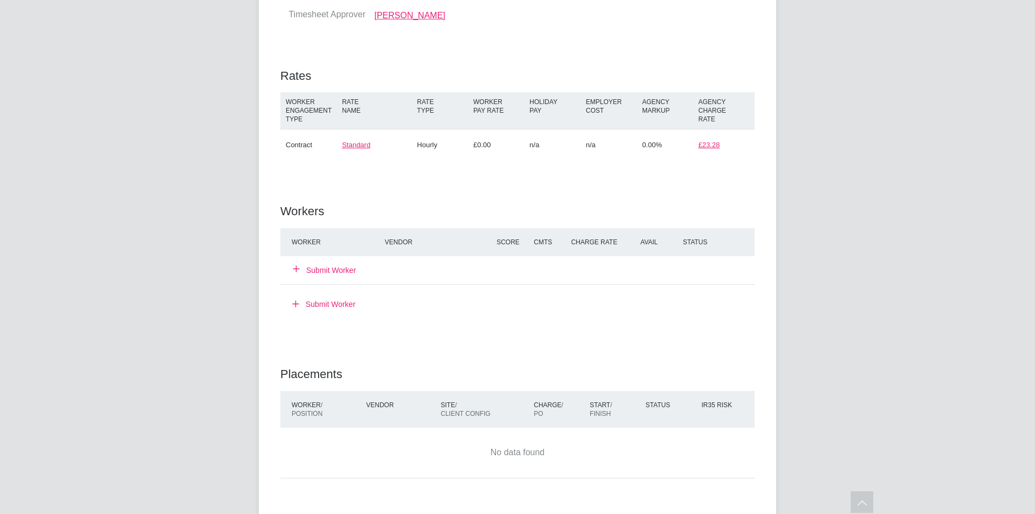
click at [341, 270] on button "Submit Worker" at bounding box center [324, 270] width 63 height 11
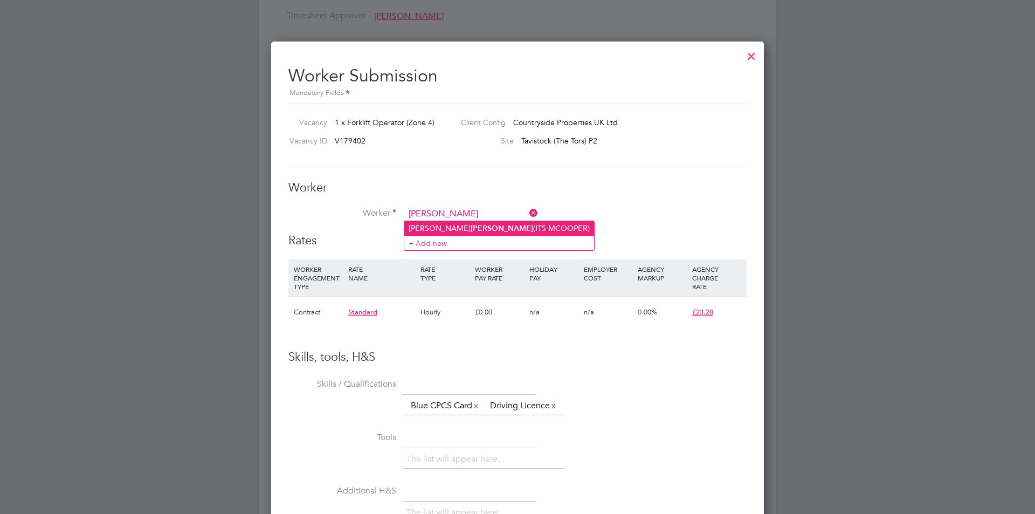
scroll to position [683, 493]
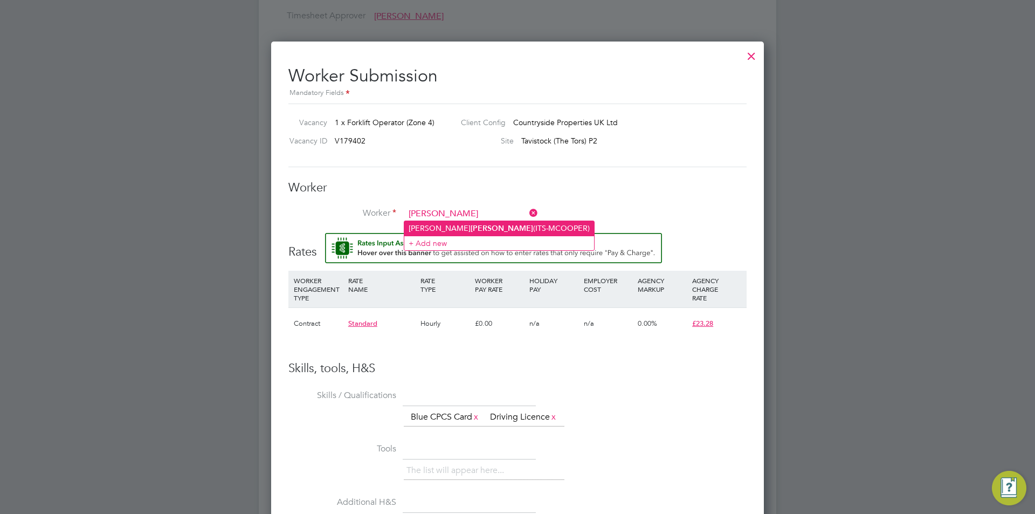
click at [473, 224] on li "Murray Cooper (ITS-MCOOPER)" at bounding box center [499, 228] width 190 height 15
type input "Murray Cooper (ITS-MCOOPER)"
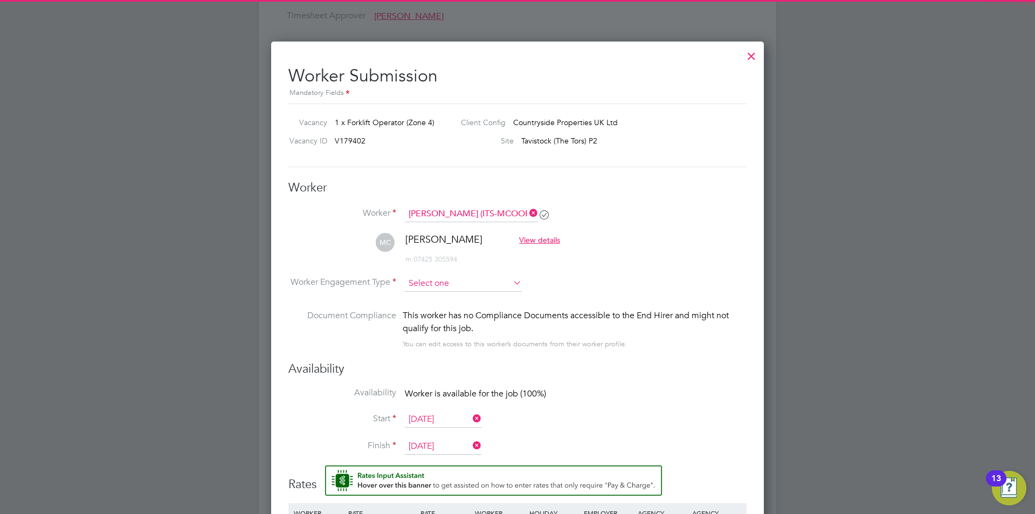
click at [460, 282] on input at bounding box center [463, 284] width 117 height 16
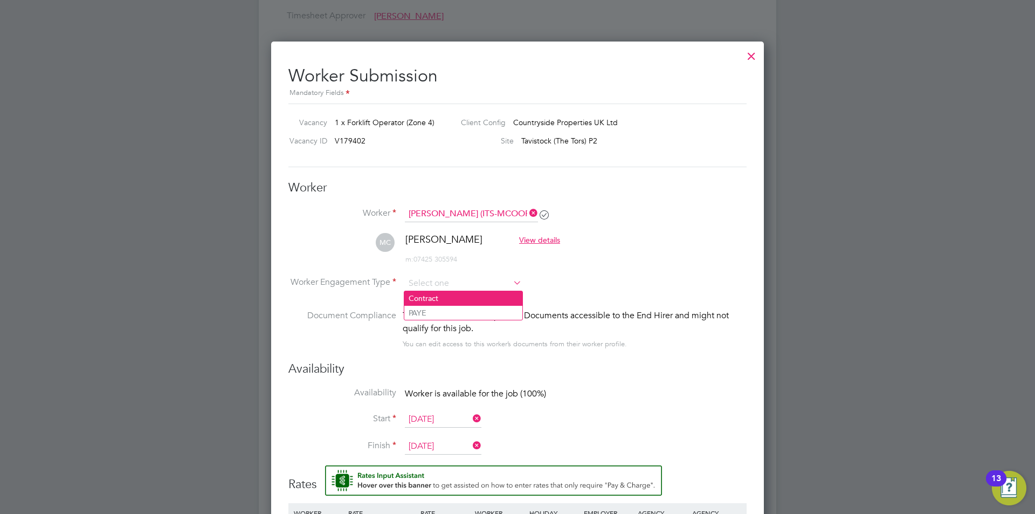
click at [449, 298] on li "Contract" at bounding box center [463, 298] width 118 height 14
type input "Contract"
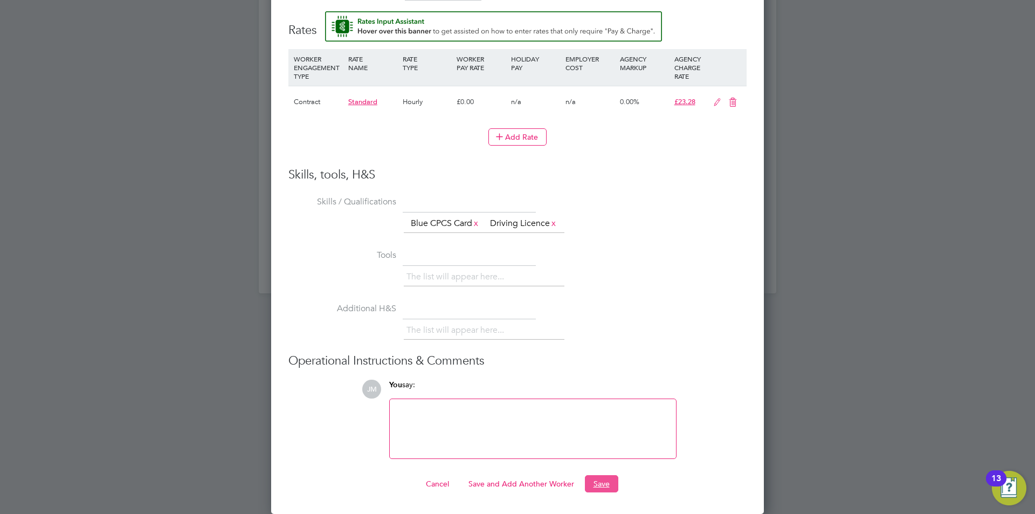
click at [607, 483] on button "Save" at bounding box center [601, 483] width 33 height 17
